Goal: Information Seeking & Learning: Compare options

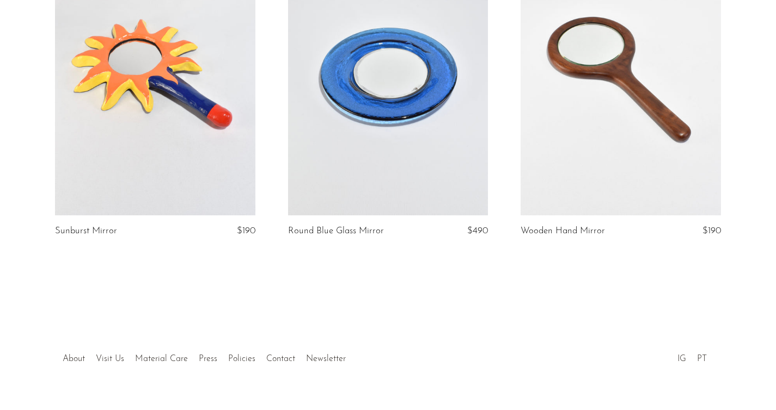
scroll to position [526, 0]
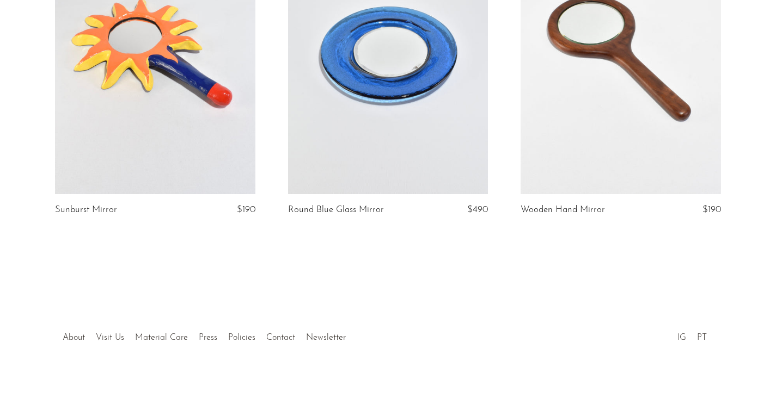
click at [201, 78] on link at bounding box center [155, 54] width 200 height 280
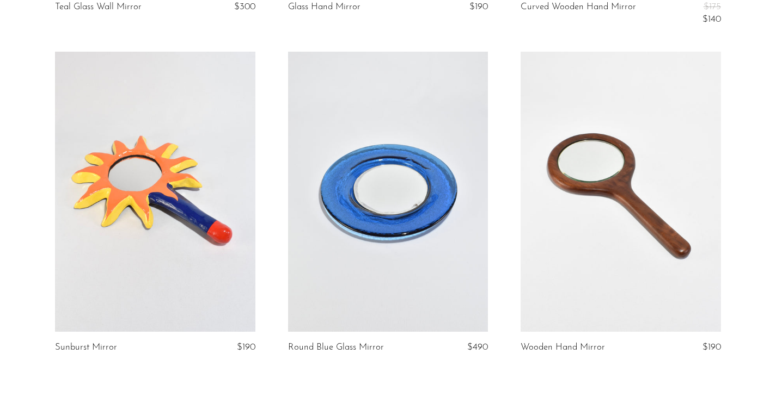
scroll to position [389, 0]
click at [359, 188] on link at bounding box center [388, 191] width 200 height 280
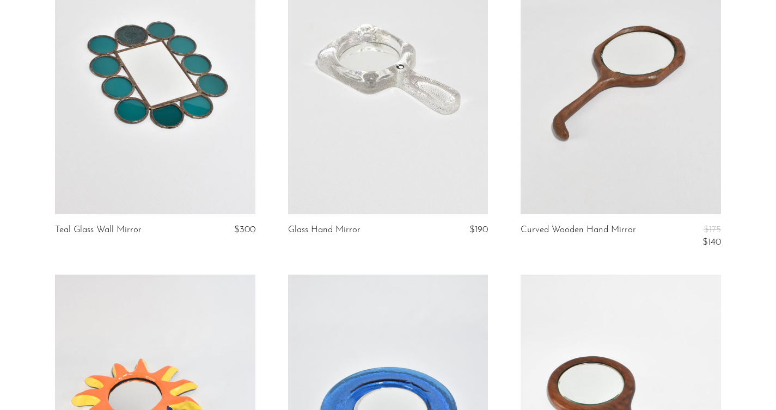
scroll to position [159, 0]
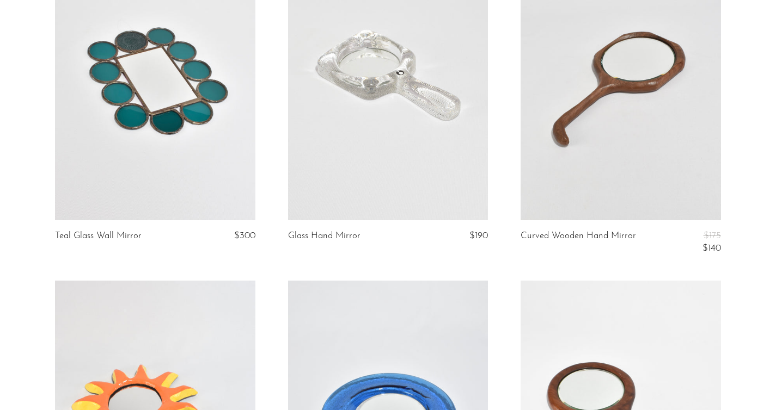
click at [599, 99] on link at bounding box center [620, 81] width 200 height 280
click at [355, 79] on link at bounding box center [388, 81] width 200 height 280
click at [152, 99] on link at bounding box center [155, 81] width 200 height 280
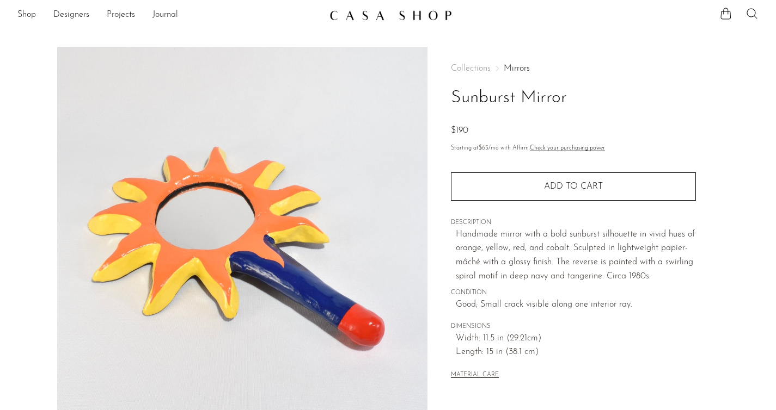
scroll to position [1, 0]
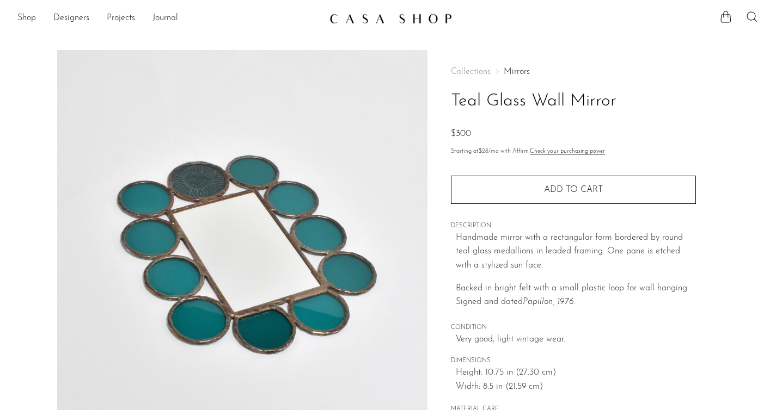
click at [352, 19] on img at bounding box center [390, 18] width 122 height 11
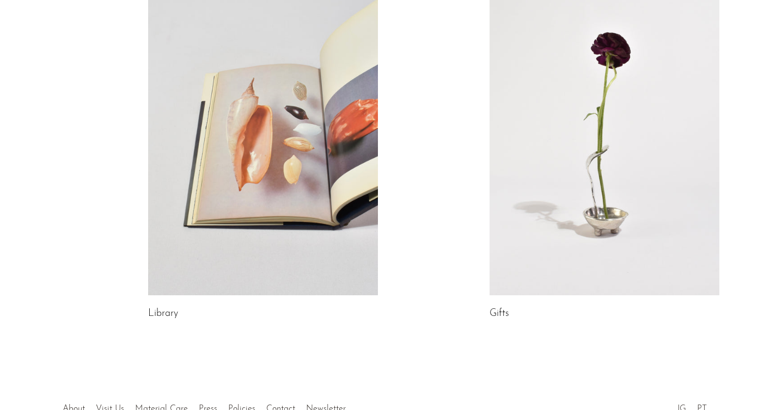
scroll to position [648, 0]
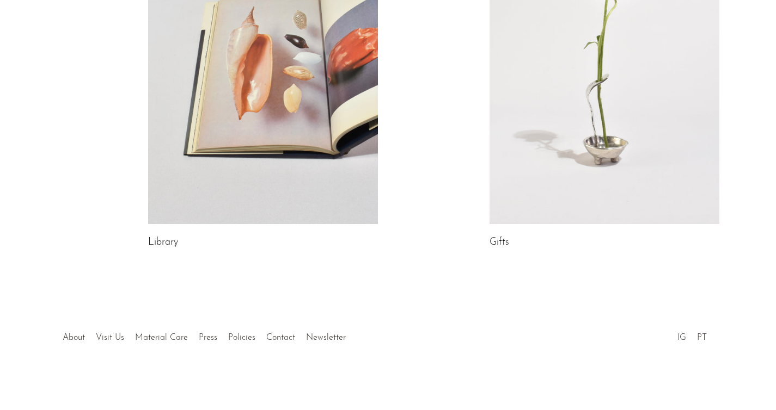
click at [599, 86] on link at bounding box center [604, 64] width 230 height 322
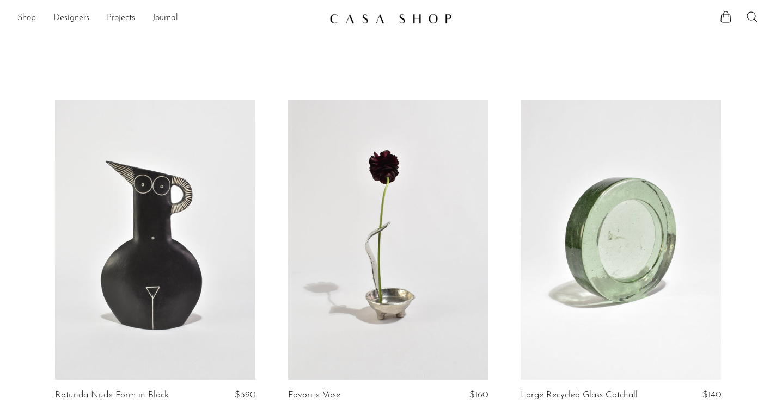
click at [28, 17] on link "Shop" at bounding box center [26, 18] width 19 height 14
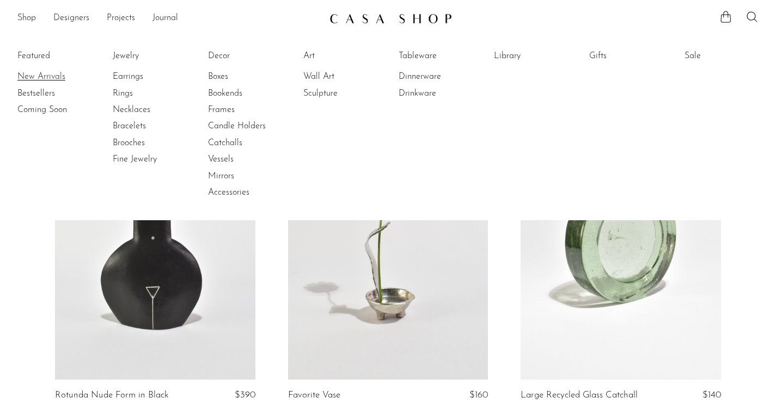
click at [36, 74] on link "New Arrivals" at bounding box center [58, 77] width 82 height 12
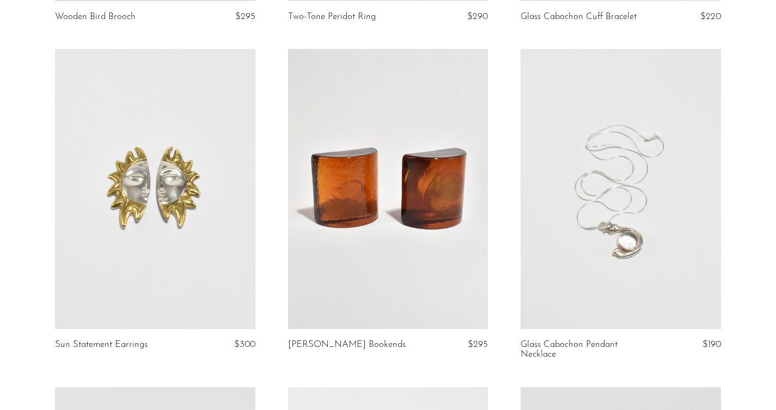
scroll to position [1034, 0]
